Goal: Task Accomplishment & Management: Manage account settings

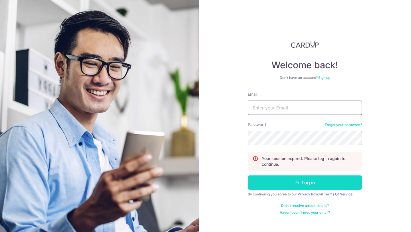
type input "[EMAIL_ADDRESS][DOMAIN_NAME]"
click at [279, 185] on button "Log in" at bounding box center [305, 182] width 114 height 14
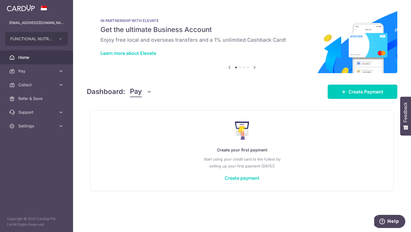
click at [32, 87] on span "Collect" at bounding box center [37, 85] width 38 height 6
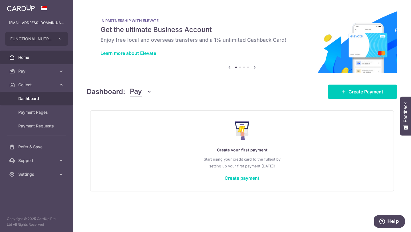
click at [33, 96] on span "Dashboard" at bounding box center [37, 99] width 38 height 6
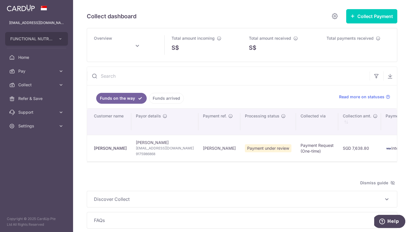
type input "September 2025"
